Goal: Task Accomplishment & Management: Manage account settings

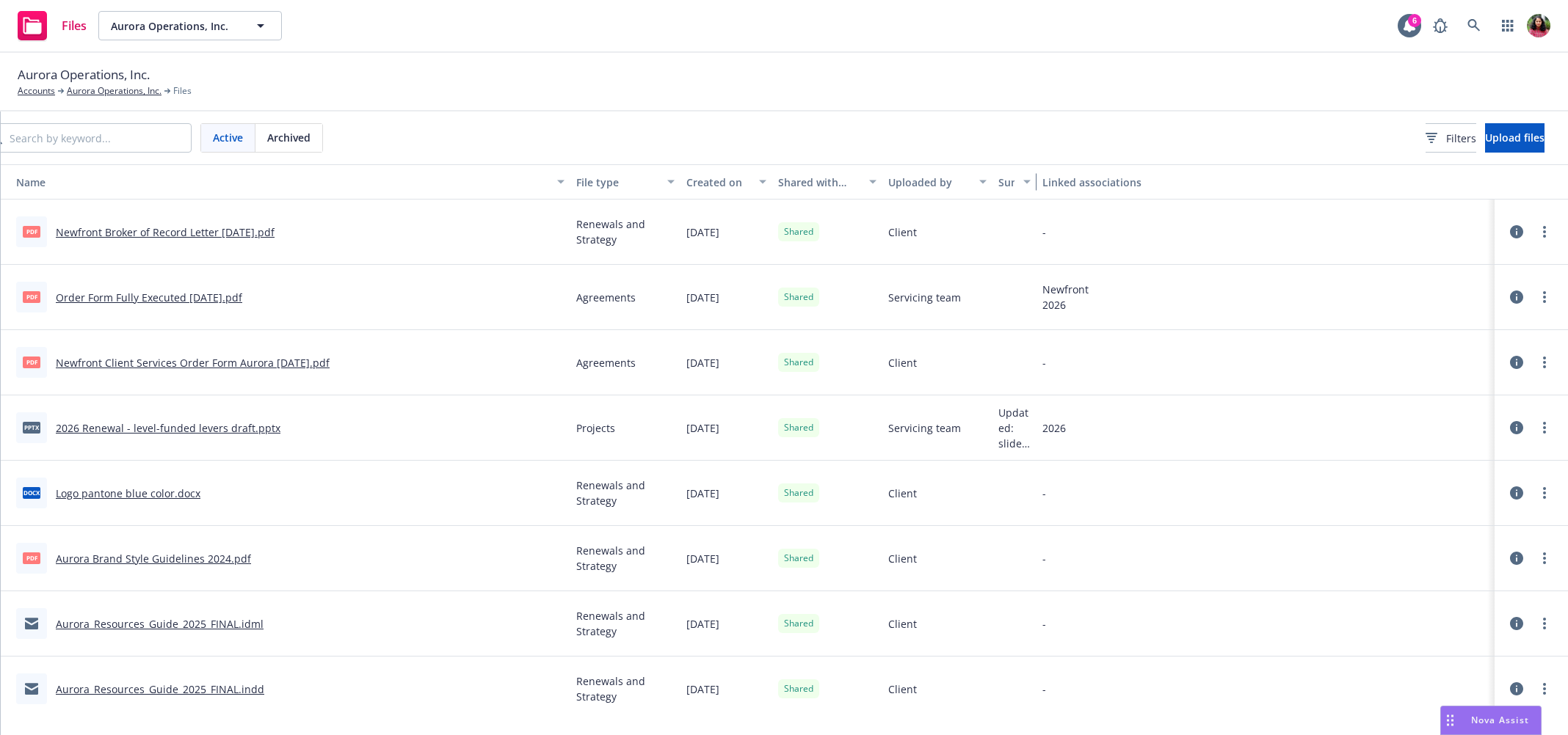
scroll to position [0, 306]
drag, startPoint x: 1000, startPoint y: 175, endPoint x: 757, endPoint y: 177, distance: 243.0
click at [757, 177] on div "Name File type Created on Shared with client Uploaded by Summary Linked associa…" at bounding box center [759, 182] width 1616 height 35
click at [1510, 232] on icon at bounding box center [1517, 232] width 14 height 14
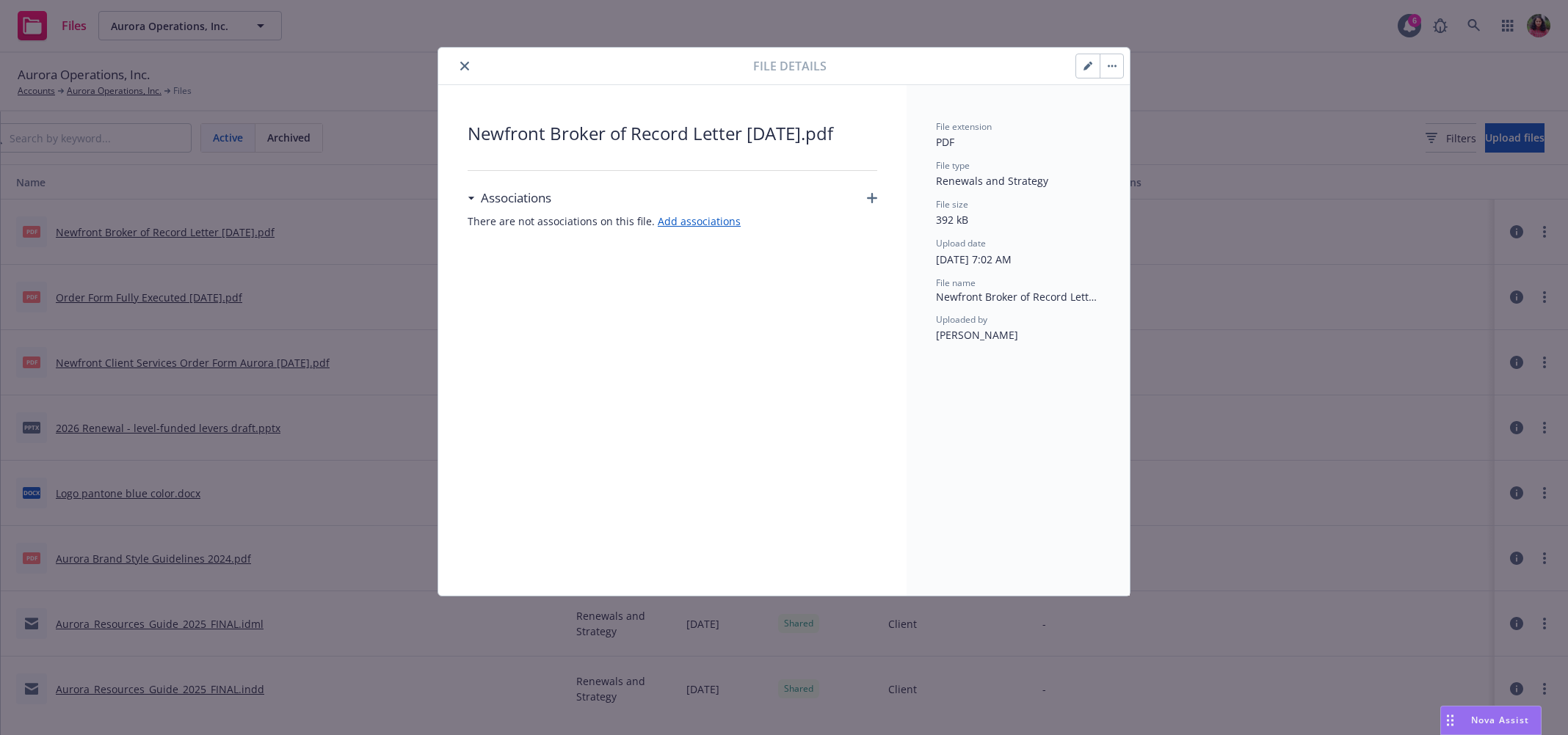
click at [1110, 65] on icon "button" at bounding box center [1111, 66] width 9 height 3
click at [1064, 140] on div "File extension PDF" at bounding box center [1018, 135] width 165 height 30
click at [1093, 65] on button "button" at bounding box center [1088, 66] width 23 height 23
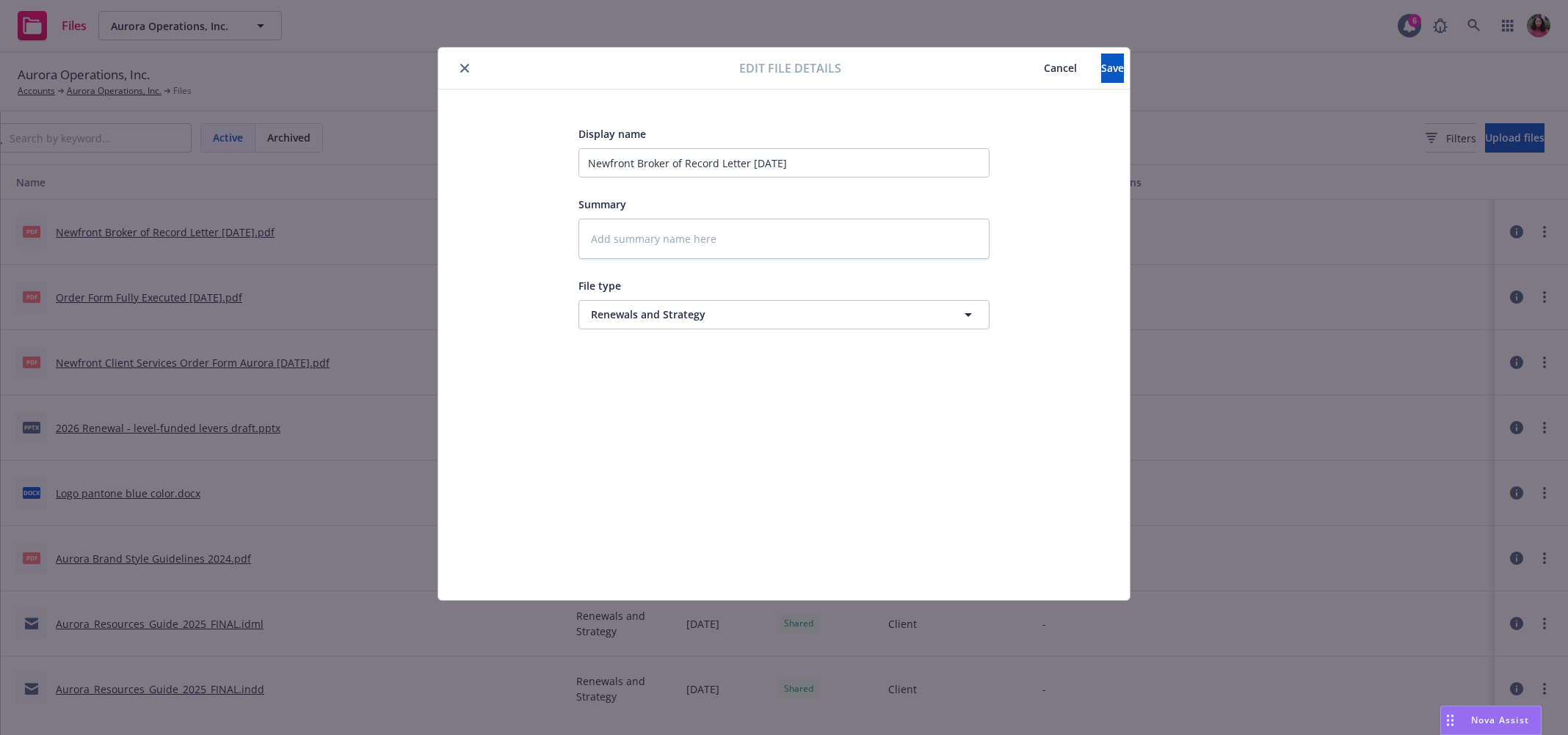
click at [1019, 59] on button "Cancel" at bounding box center [1060, 68] width 81 height 29
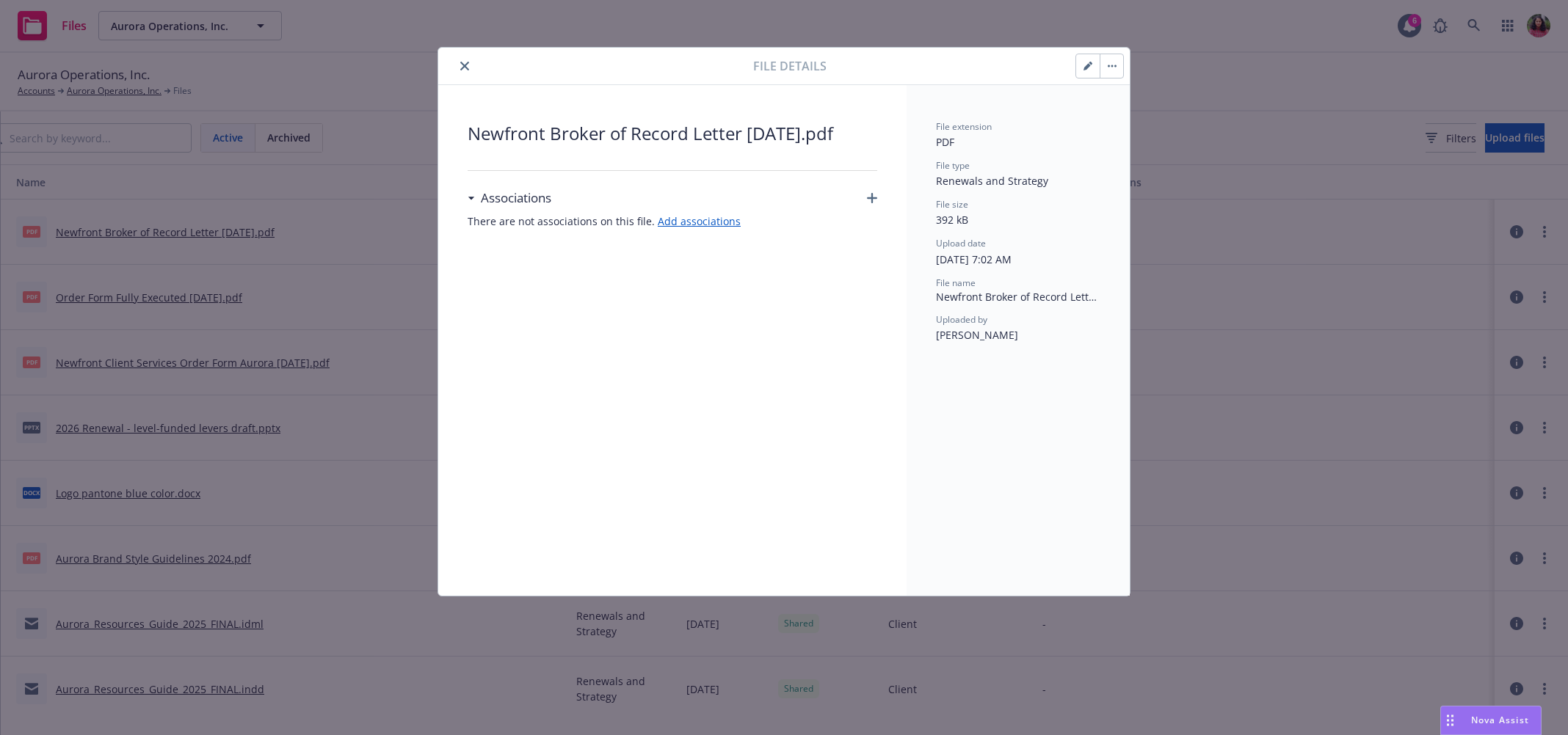
click at [462, 64] on icon "close" at bounding box center [464, 66] width 9 height 9
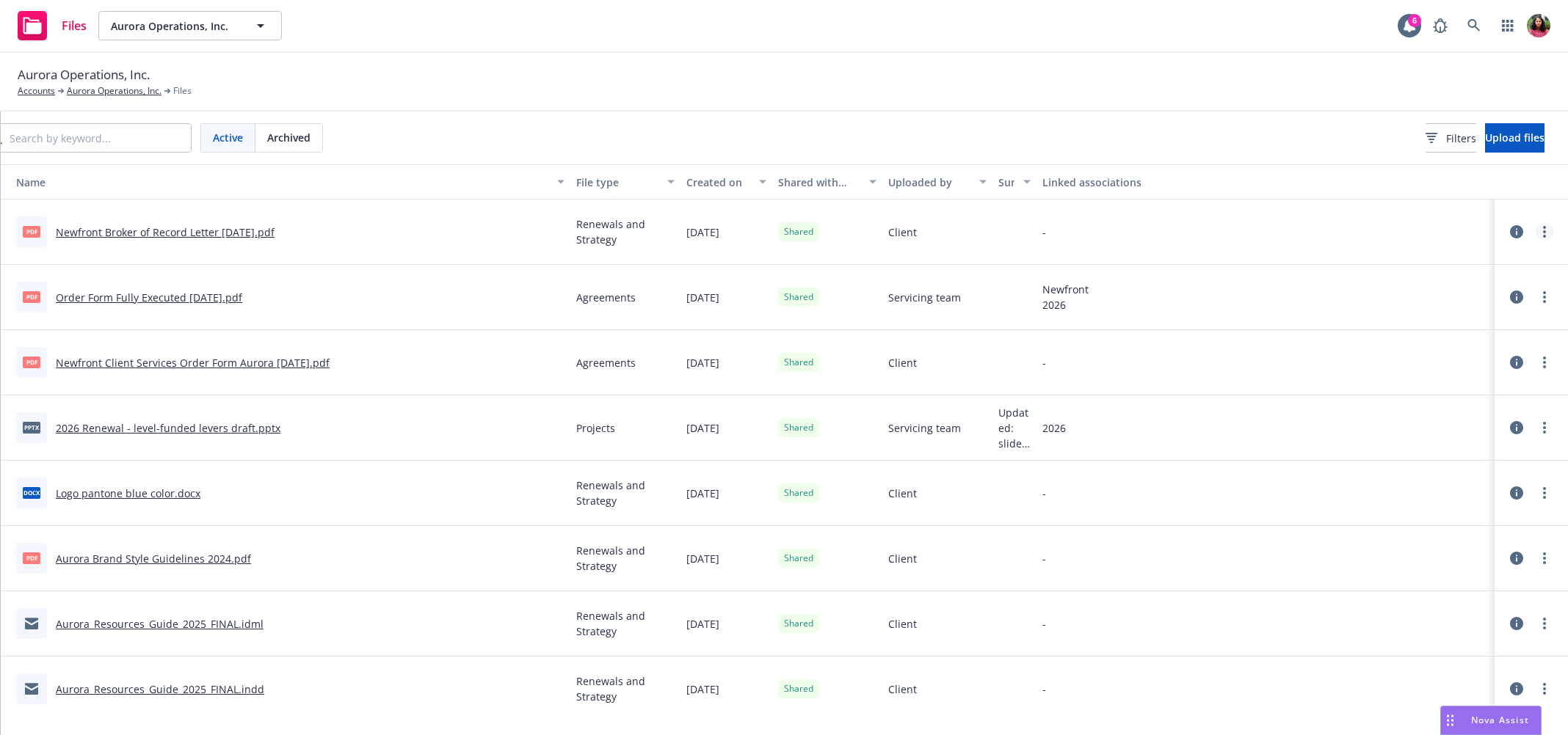
click at [1535, 231] on link "more" at bounding box center [1544, 231] width 17 height 17
click at [1429, 352] on link "Edit" at bounding box center [1446, 350] width 146 height 29
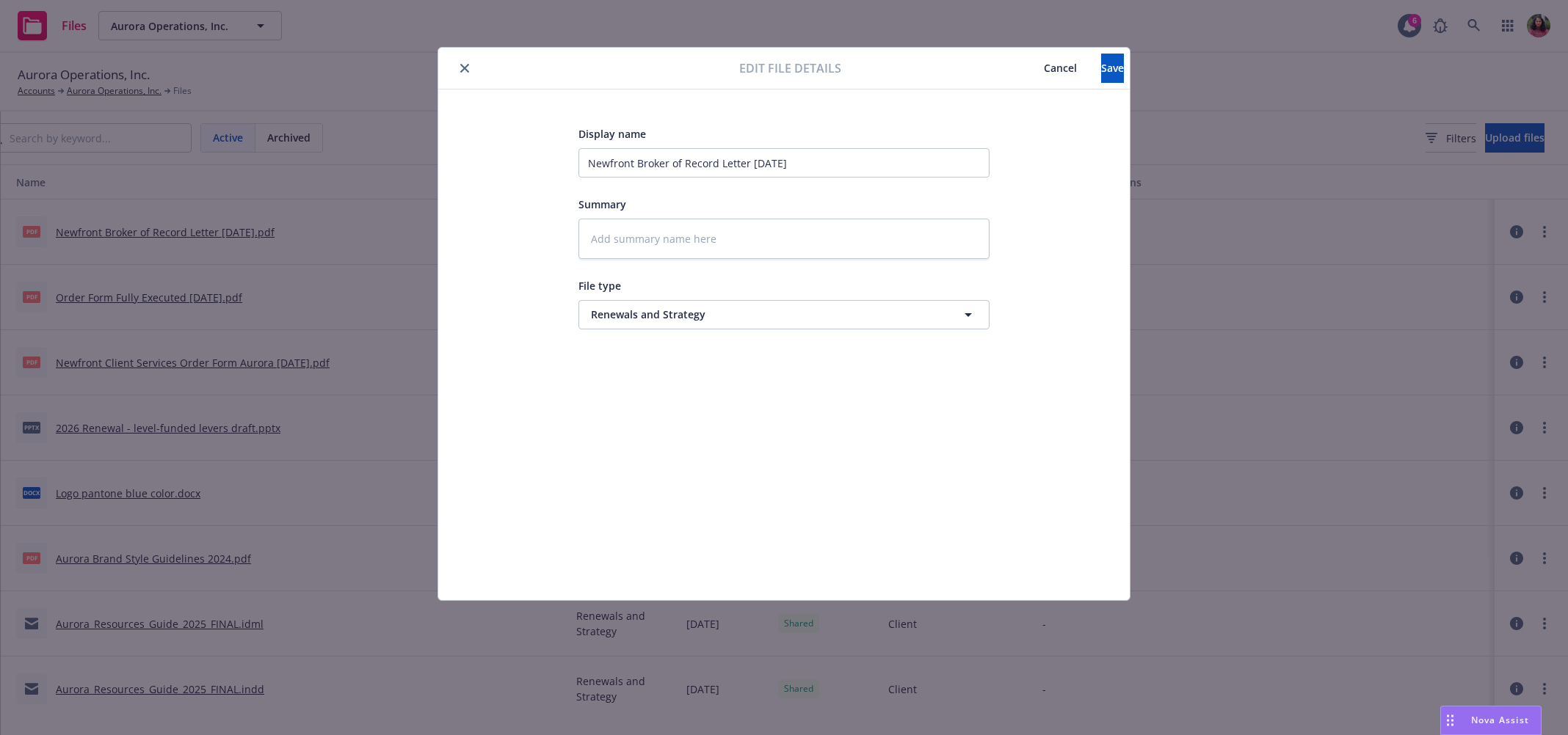
type textarea "x"
click at [463, 71] on icon "close" at bounding box center [464, 68] width 9 height 9
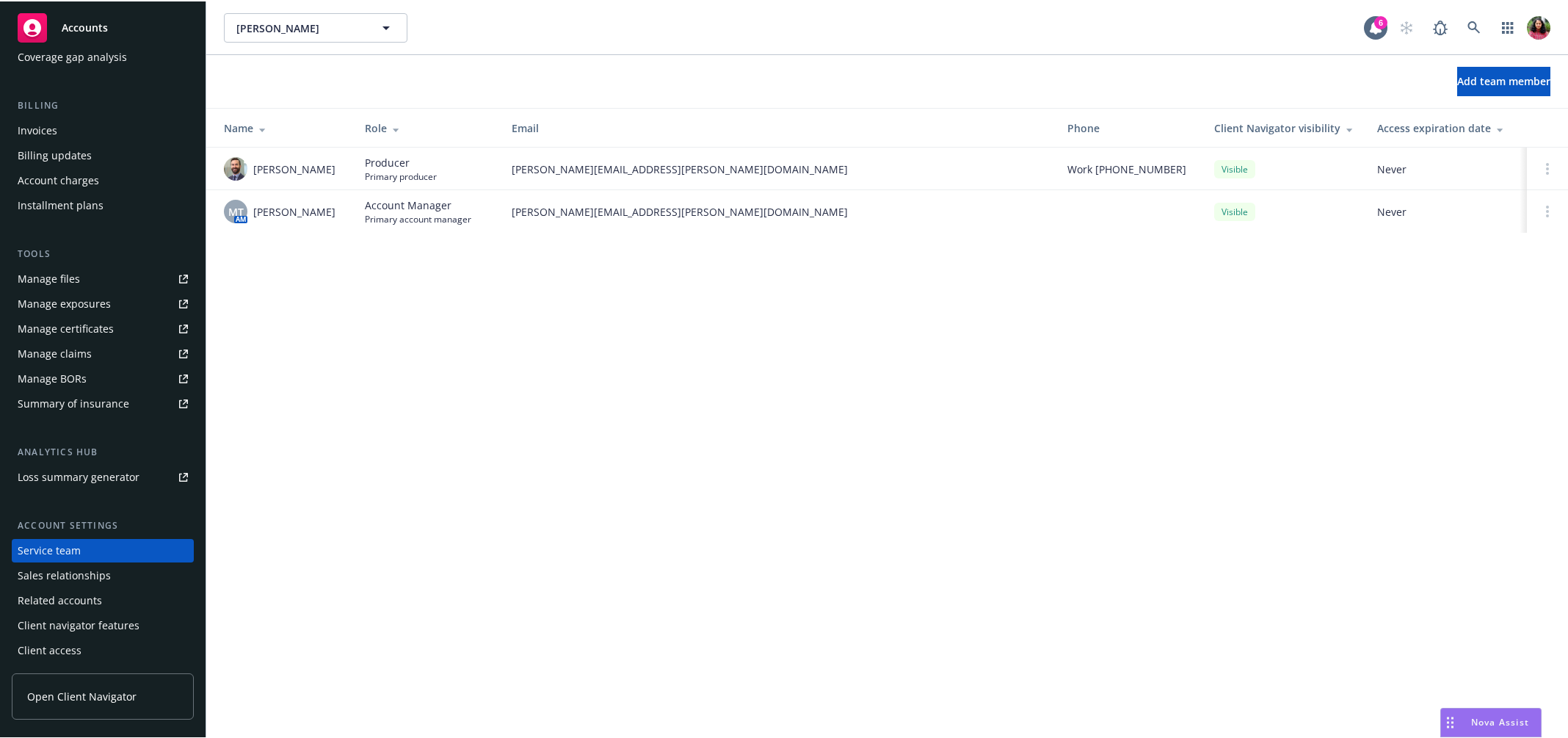
scroll to position [218, 0]
